Goal: Find specific page/section: Find specific page/section

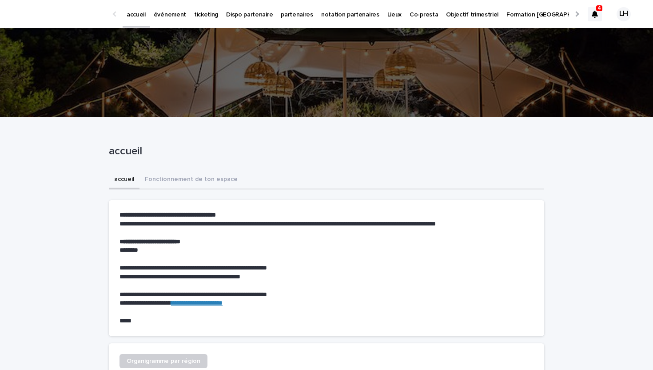
click at [166, 20] on link "événement" at bounding box center [170, 14] width 40 height 28
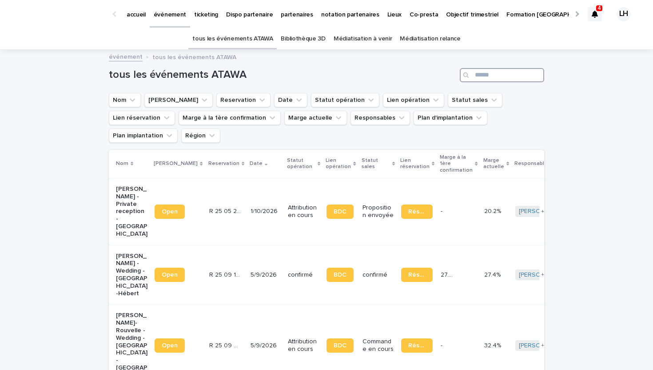
click at [484, 76] on input "Search" at bounding box center [502, 75] width 84 height 14
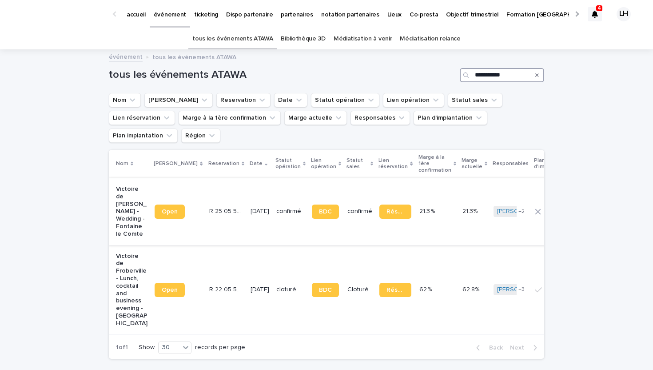
type input "**********"
click at [136, 189] on p "Victoire de [PERSON_NAME] - Wedding - Fontaine le Comte" at bounding box center [132, 211] width 32 height 52
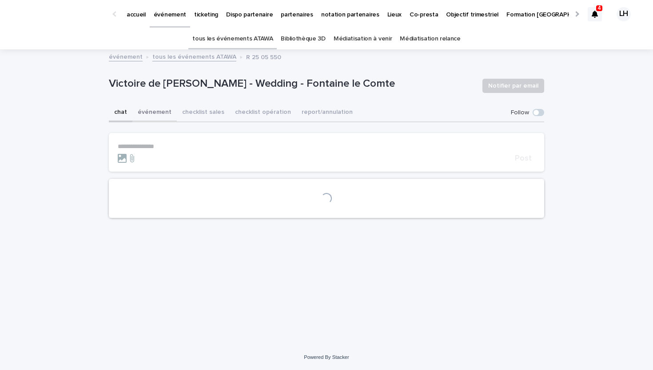
click at [164, 114] on button "événement" at bounding box center [154, 113] width 44 height 19
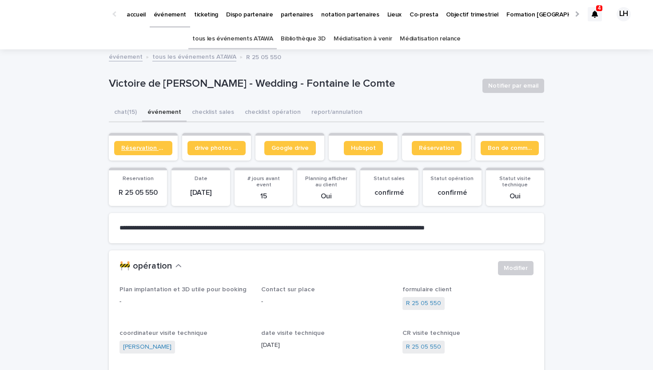
click at [148, 149] on span "Réservation client" at bounding box center [143, 148] width 44 height 6
